Goal: Browse casually

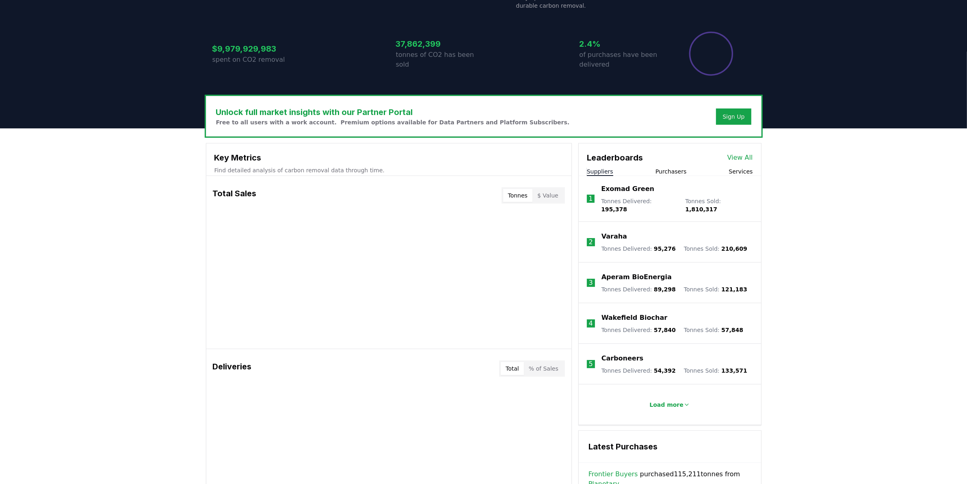
scroll to position [409, 0]
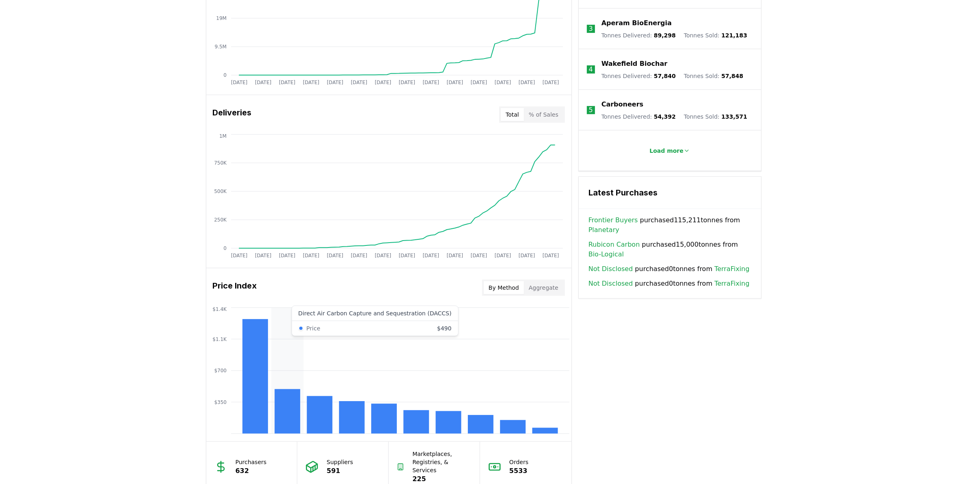
click at [279, 375] on icon "$350 $700 $1.1K $1.4K" at bounding box center [388, 371] width 365 height 130
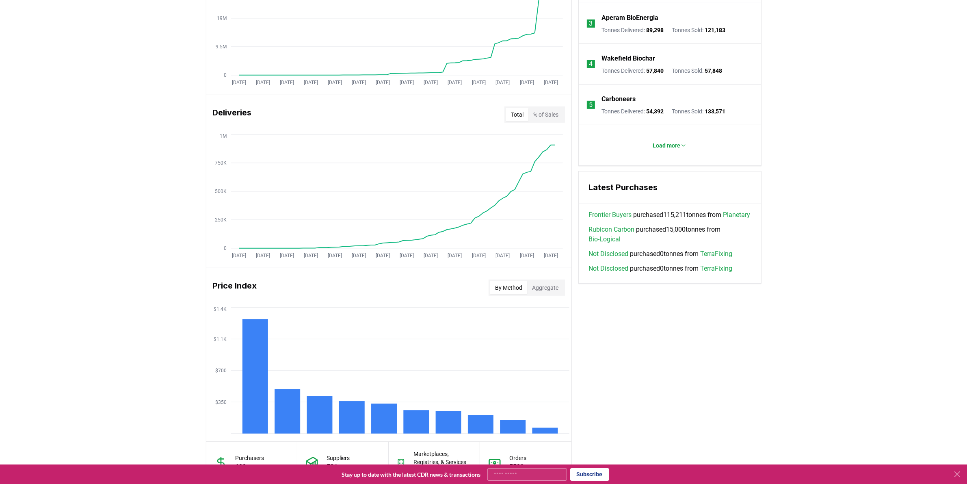
click at [957, 473] on icon at bounding box center [957, 474] width 5 height 5
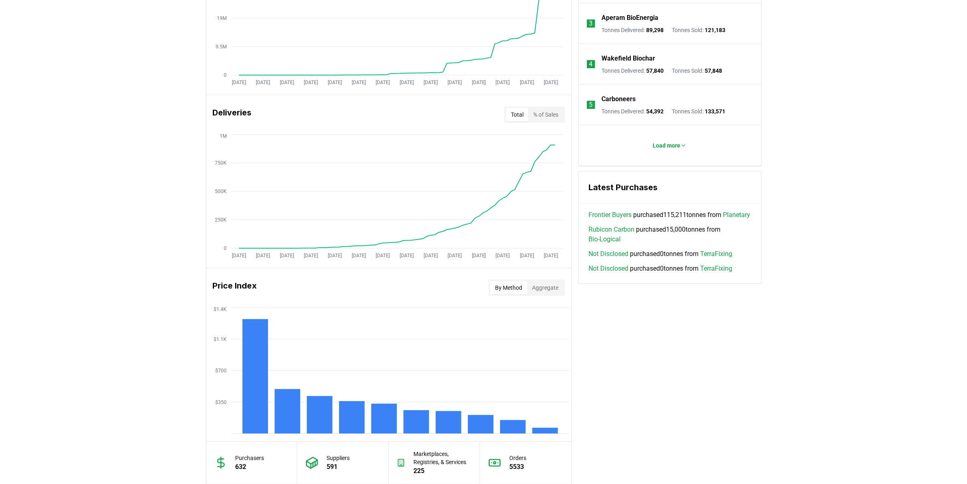
click at [817, 326] on div "Unlock full market insights with our Partner Portal Free to all users with a wo…" at bounding box center [483, 195] width 967 height 642
click at [151, 264] on div "Unlock full market insights with our Partner Portal Free to all users with a wo…" at bounding box center [483, 195] width 967 height 642
click at [154, 285] on div "Unlock full market insights with our Partner Portal Free to all users with a wo…" at bounding box center [483, 195] width 967 height 642
click at [144, 180] on div "Unlock full market insights with our Partner Portal Free to all users with a wo…" at bounding box center [483, 195] width 967 height 642
